Goal: Information Seeking & Learning: Learn about a topic

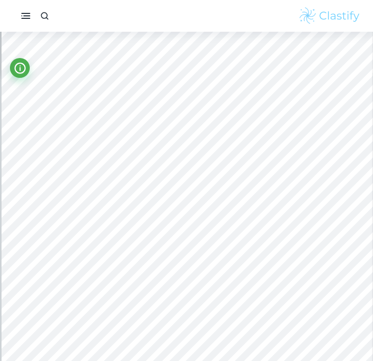
scroll to position [7158, 0]
